Goal: Task Accomplishment & Management: Manage account settings

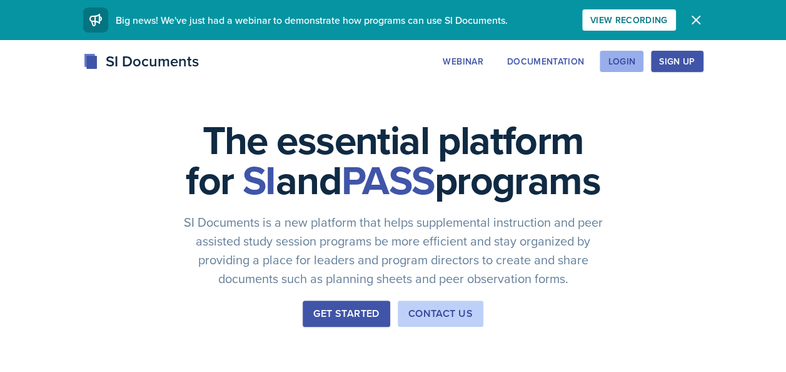
click at [617, 68] on button "Login" at bounding box center [622, 61] width 44 height 21
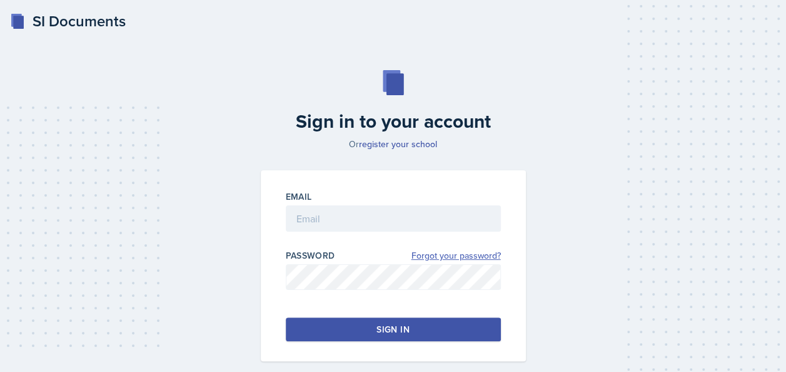
click at [433, 252] on link "Forgot your password?" at bounding box center [456, 255] width 89 height 13
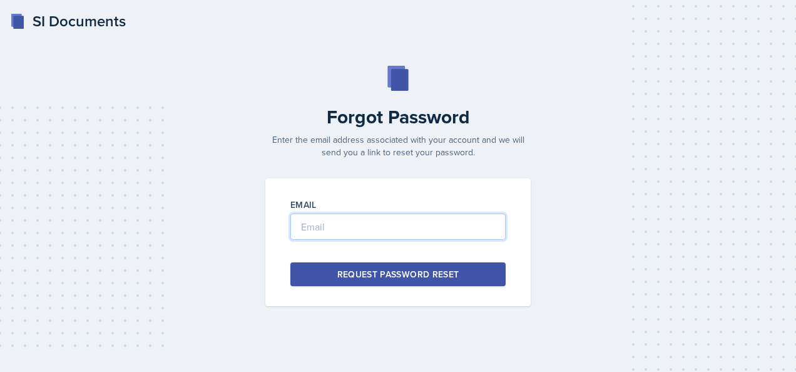
click at [342, 226] on input "email" at bounding box center [397, 226] width 215 height 26
type input "[EMAIL_ADDRESS][DOMAIN_NAME]"
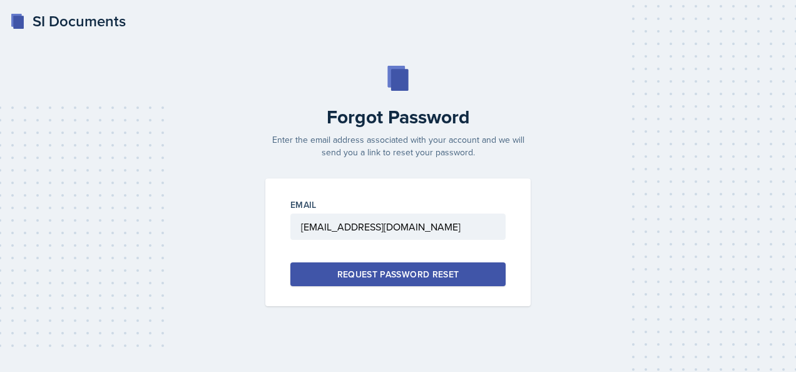
click at [348, 268] on div "Request Password Reset" at bounding box center [398, 274] width 122 height 13
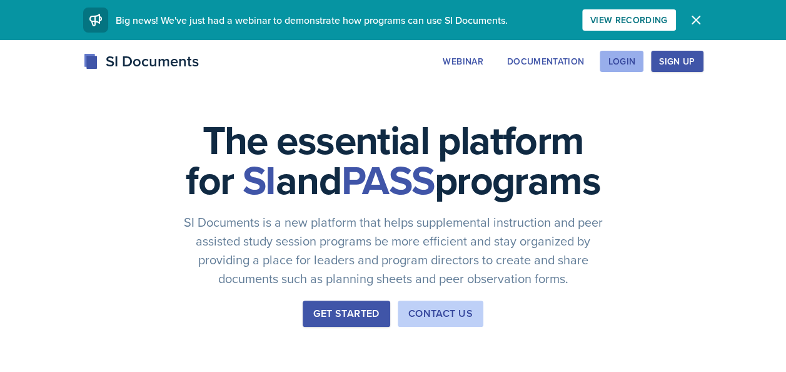
click at [623, 59] on div "Login" at bounding box center [622, 61] width 28 height 10
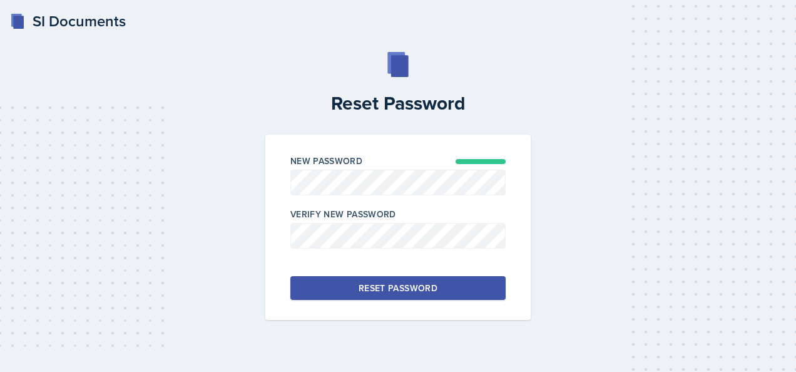
click at [358, 284] on button "Reset Password" at bounding box center [397, 288] width 215 height 24
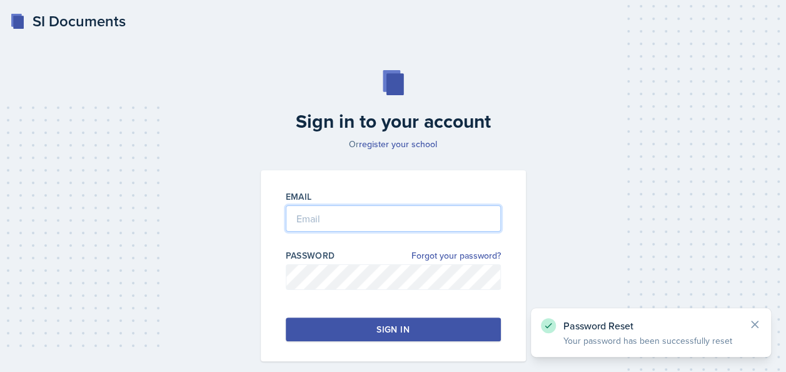
click at [382, 218] on input "email" at bounding box center [393, 218] width 215 height 26
type input "[EMAIL_ADDRESS][DOMAIN_NAME]"
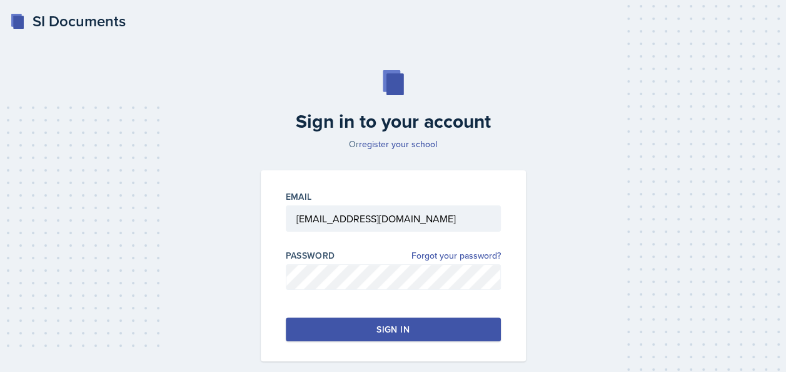
click at [340, 320] on button "Sign in" at bounding box center [393, 329] width 215 height 24
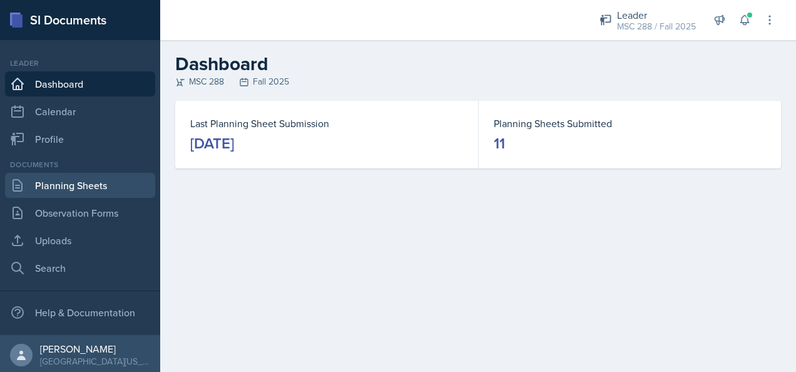
click at [98, 189] on link "Planning Sheets" at bounding box center [80, 185] width 150 height 25
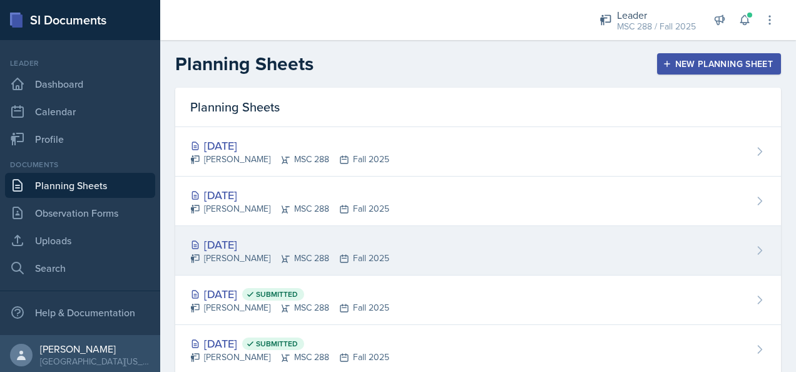
click at [262, 231] on div "[DATE] [PERSON_NAME] MSC 288 Fall 2025" at bounding box center [478, 250] width 606 height 49
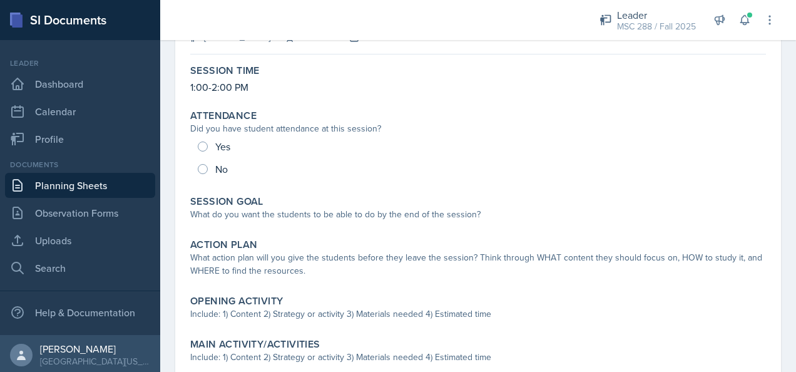
scroll to position [125, 0]
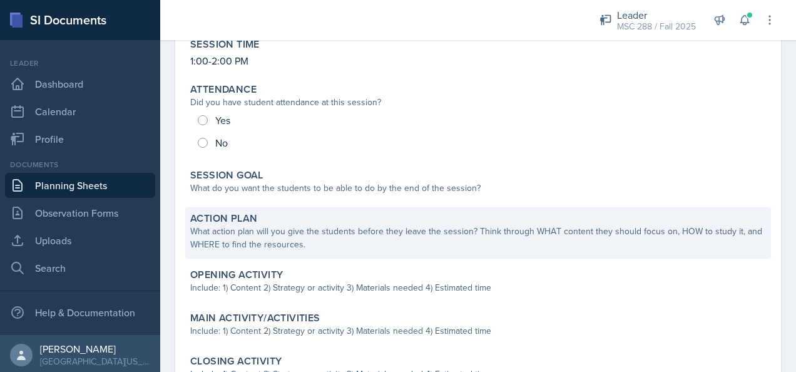
click at [335, 215] on div "Action Plan" at bounding box center [478, 218] width 576 height 13
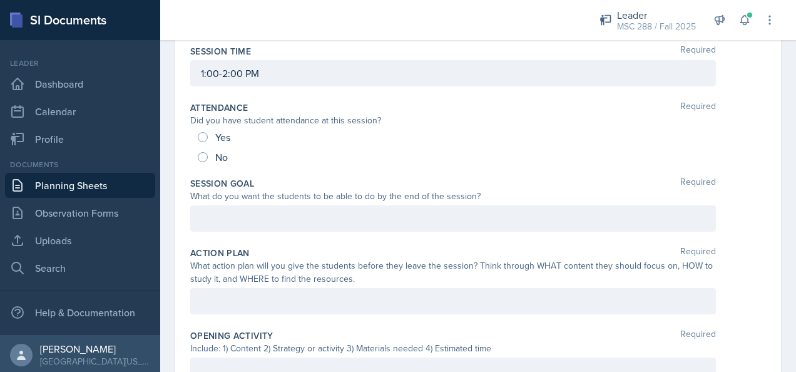
click at [284, 303] on div at bounding box center [453, 301] width 526 height 26
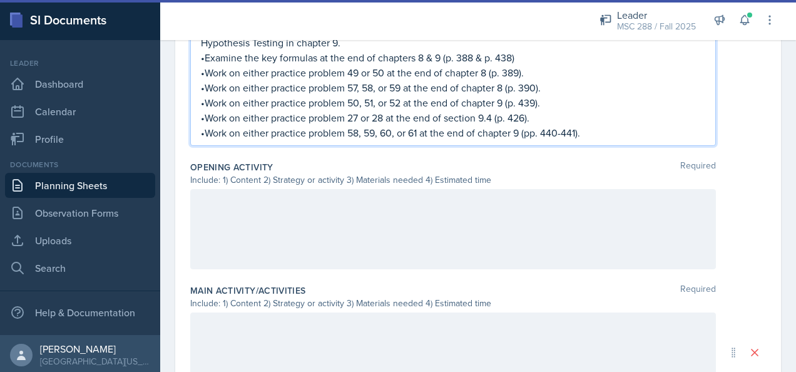
scroll to position [485, 0]
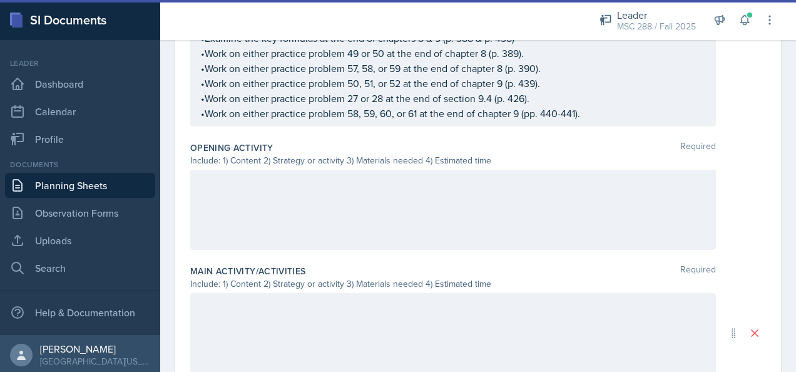
click at [354, 197] on div at bounding box center [453, 210] width 526 height 80
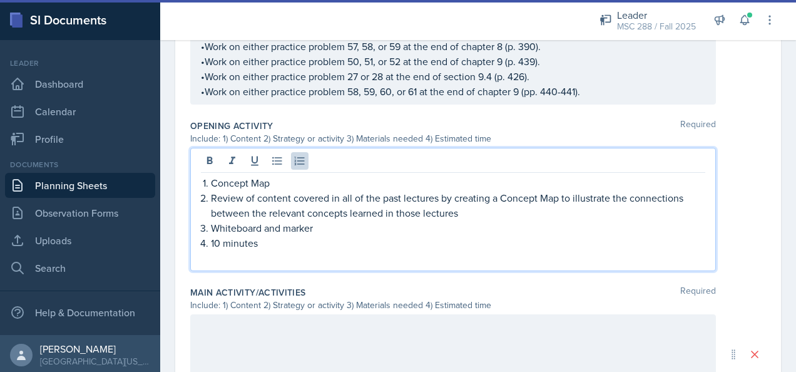
click at [275, 254] on p at bounding box center [453, 257] width 504 height 15
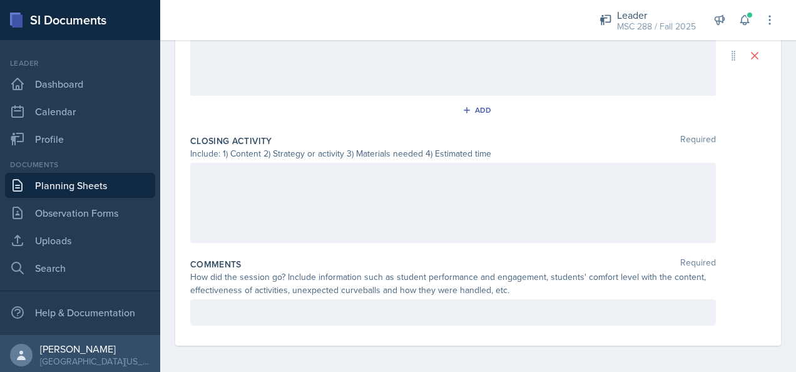
click at [397, 199] on div at bounding box center [453, 203] width 526 height 80
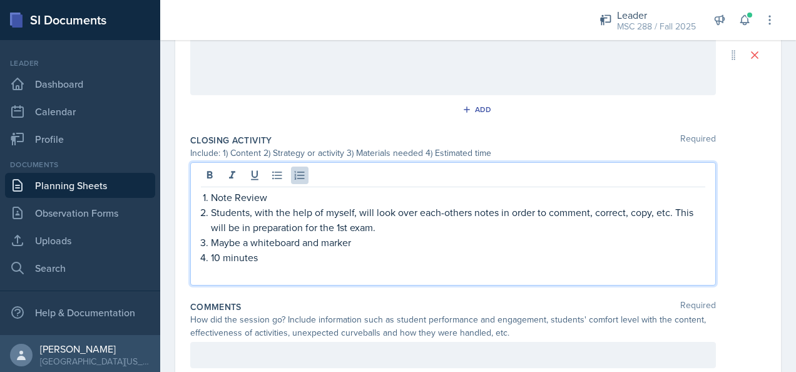
scroll to position [768, 0]
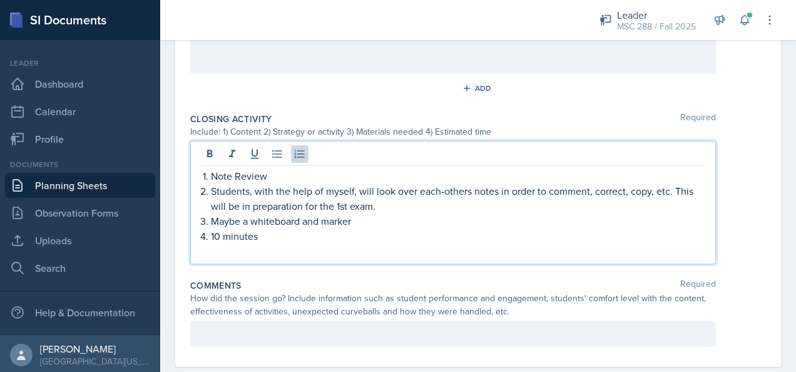
click at [297, 250] on p at bounding box center [453, 250] width 504 height 15
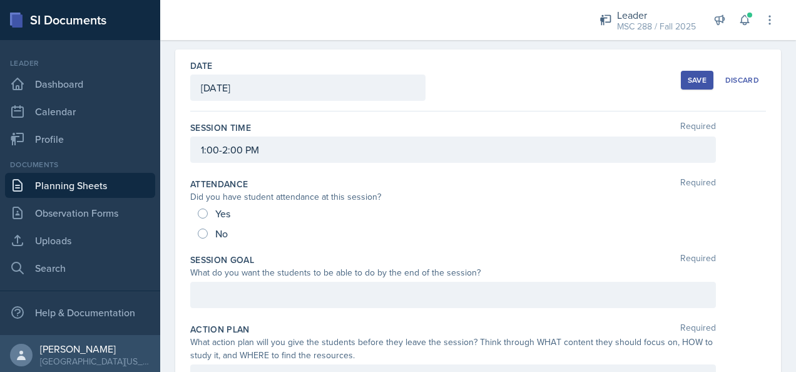
scroll to position [18, 0]
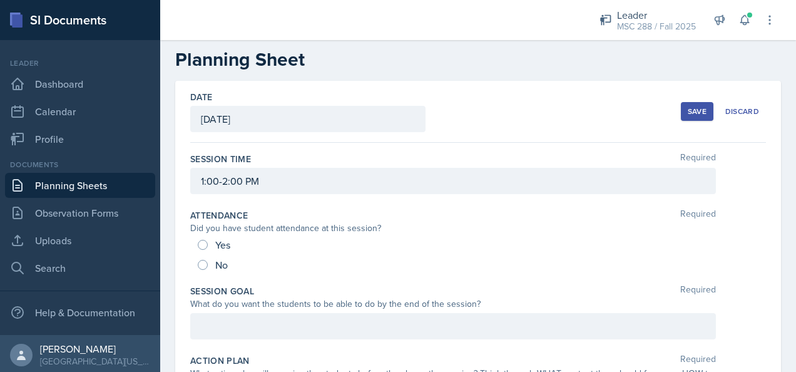
click at [688, 113] on div "Save" at bounding box center [697, 111] width 19 height 10
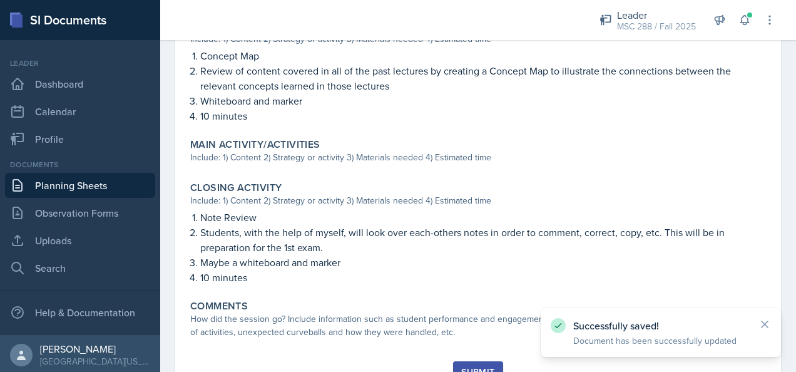
scroll to position [579, 0]
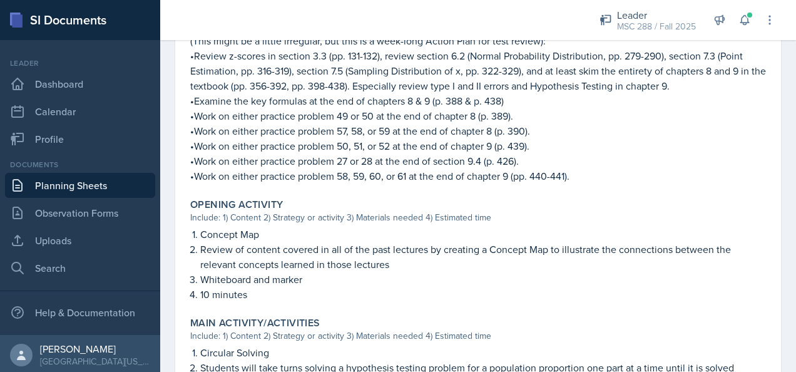
scroll to position [313, 0]
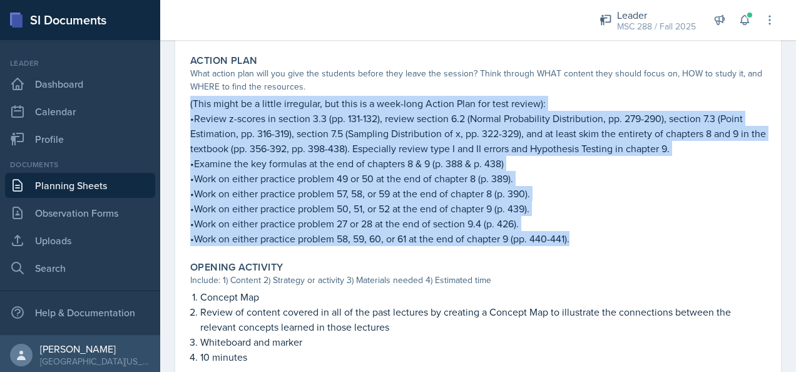
drag, startPoint x: 191, startPoint y: 100, endPoint x: 604, endPoint y: 239, distance: 436.2
click at [604, 239] on div "(This might be a little irregular, but this is a week-long Action Plan for test…" at bounding box center [478, 171] width 576 height 150
copy div "(This might be a little irregular, but this is a week-long Action Plan for test…"
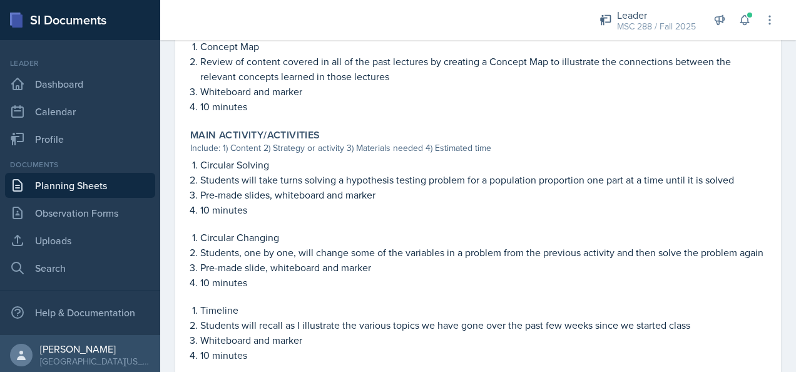
scroll to position [501, 0]
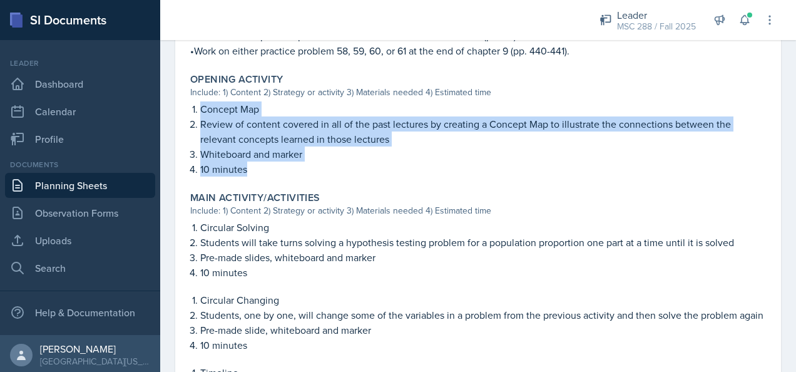
drag, startPoint x: 200, startPoint y: 105, endPoint x: 284, endPoint y: 164, distance: 102.4
click at [284, 164] on ol "Concept Map Review of content covered in all of the past lectures by creating a…" at bounding box center [483, 138] width 566 height 75
copy ol "Concept Map Review of content covered in all of the past lectures by creating a…"
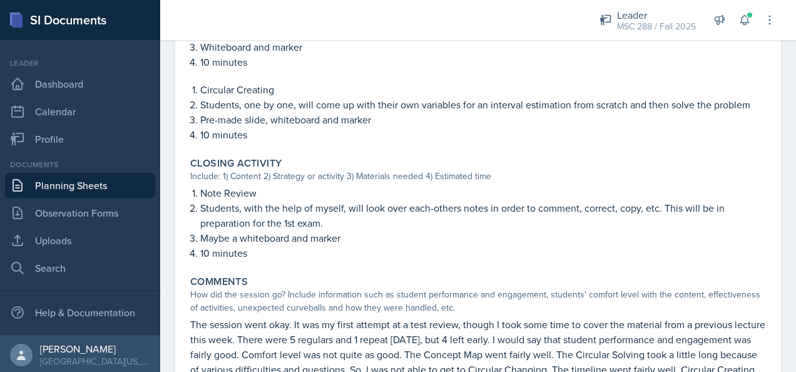
scroll to position [876, 0]
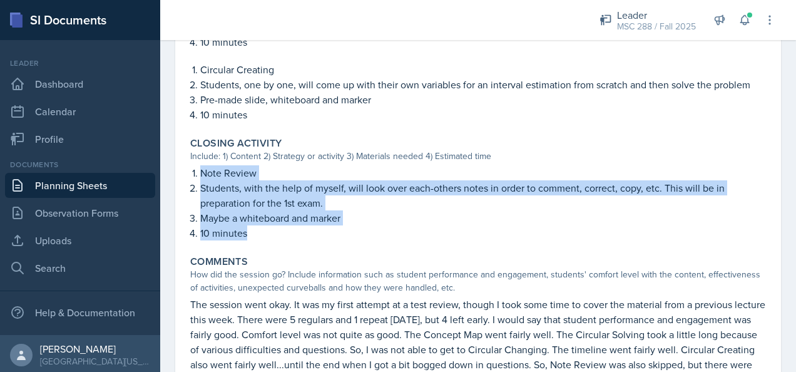
drag, startPoint x: 200, startPoint y: 183, endPoint x: 260, endPoint y: 243, distance: 84.5
click at [260, 240] on ol "Note Review Students, with the help of myself, will look over each-others notes…" at bounding box center [483, 202] width 566 height 75
copy ol "Note Review Students, with the help of myself, will look over each-others notes…"
